Goal: Task Accomplishment & Management: Manage account settings

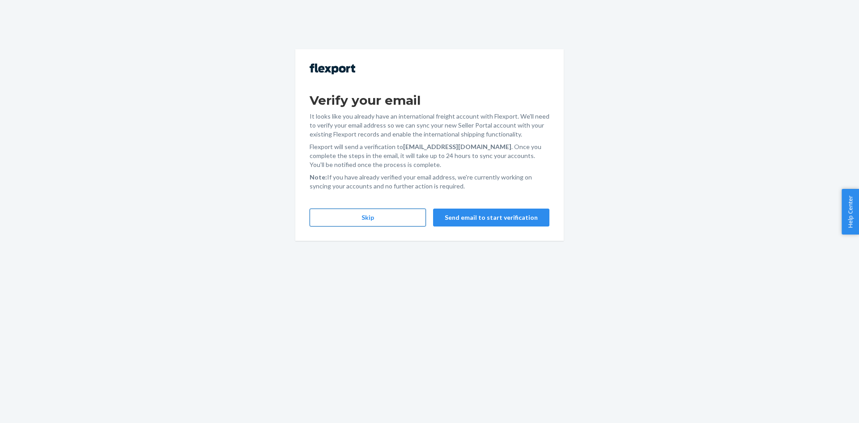
click at [367, 216] on button "Skip" at bounding box center [368, 217] width 116 height 18
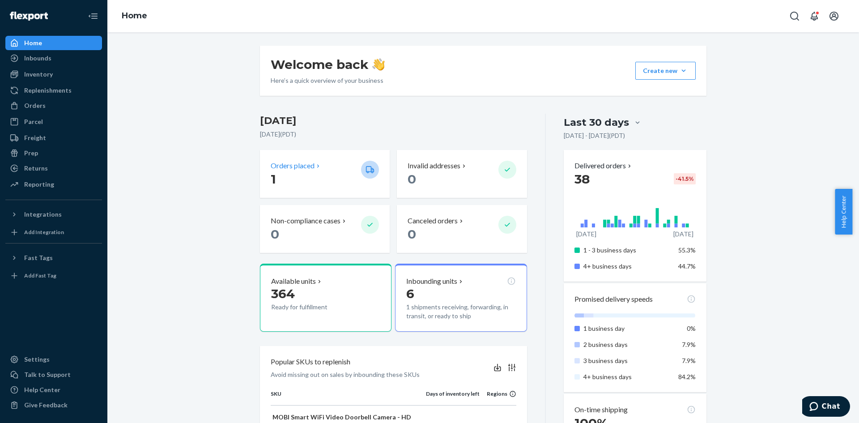
click at [305, 165] on p "Orders placed" at bounding box center [293, 166] width 44 height 10
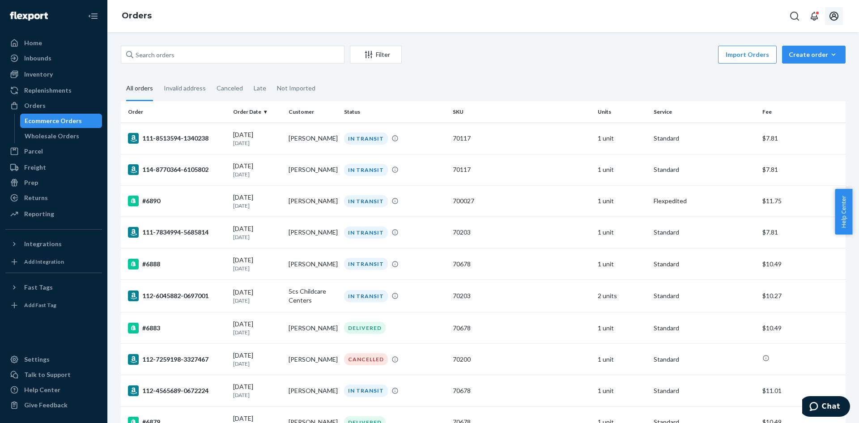
click at [833, 19] on icon "Open account menu" at bounding box center [834, 16] width 11 height 11
click at [787, 97] on div "Log out" at bounding box center [812, 105] width 67 height 17
